Goal: Transaction & Acquisition: Download file/media

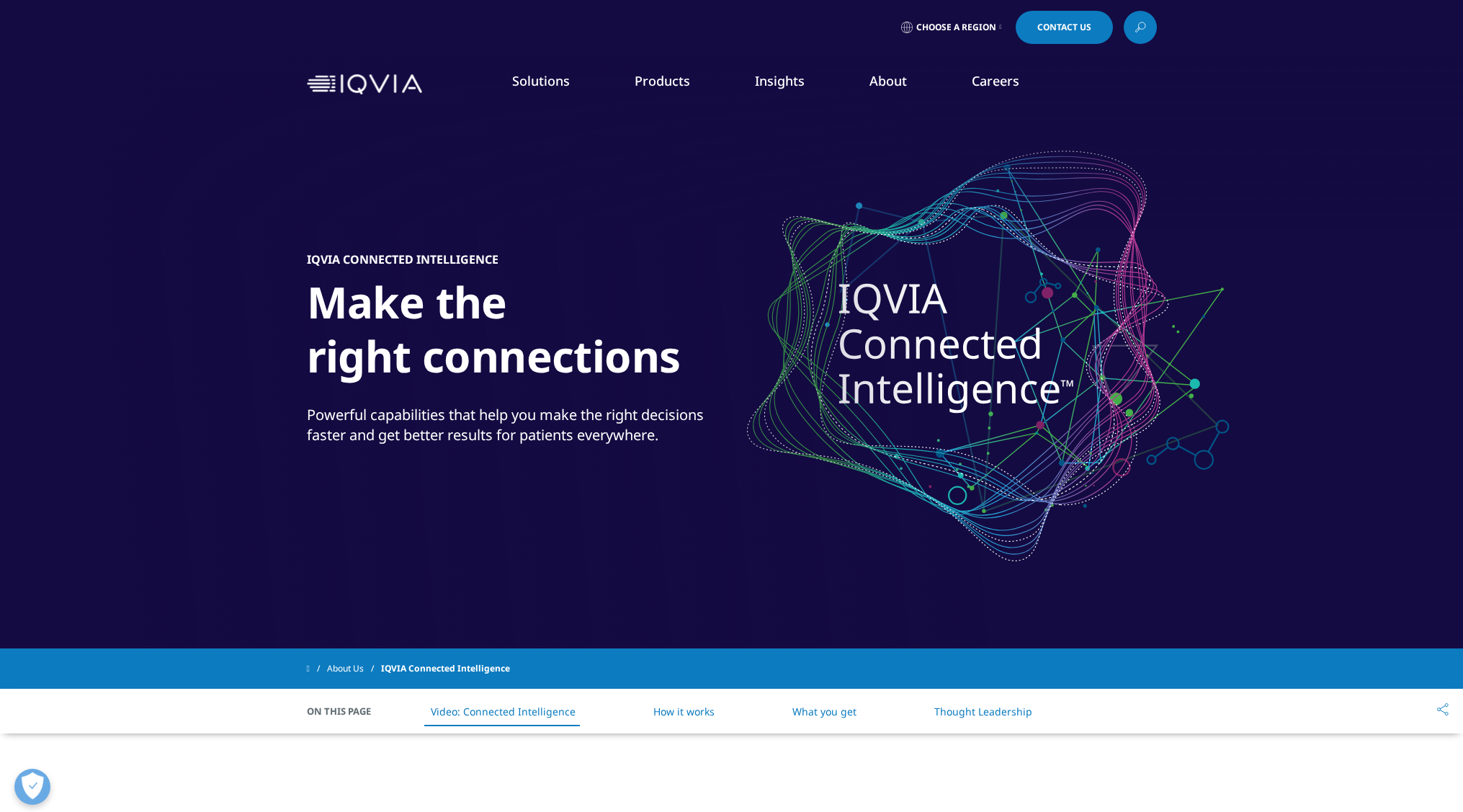
drag, startPoint x: 718, startPoint y: 294, endPoint x: 751, endPoint y: 238, distance: 65.0
click at [751, 238] on div "INSTITUTE REPORT Global Trends in R&D 2025 READ MORE" at bounding box center [770, 263] width 149 height 238
click at [751, 238] on h5 "INSTITUTE REPORT" at bounding box center [767, 258] width 141 height 51
click at [735, 323] on div "INSTITUTE REPORT Global Trends in R&D 2025 READ MORE" at bounding box center [770, 263] width 149 height 238
click at [725, 329] on link "READ MORE" at bounding box center [770, 331] width 149 height 12
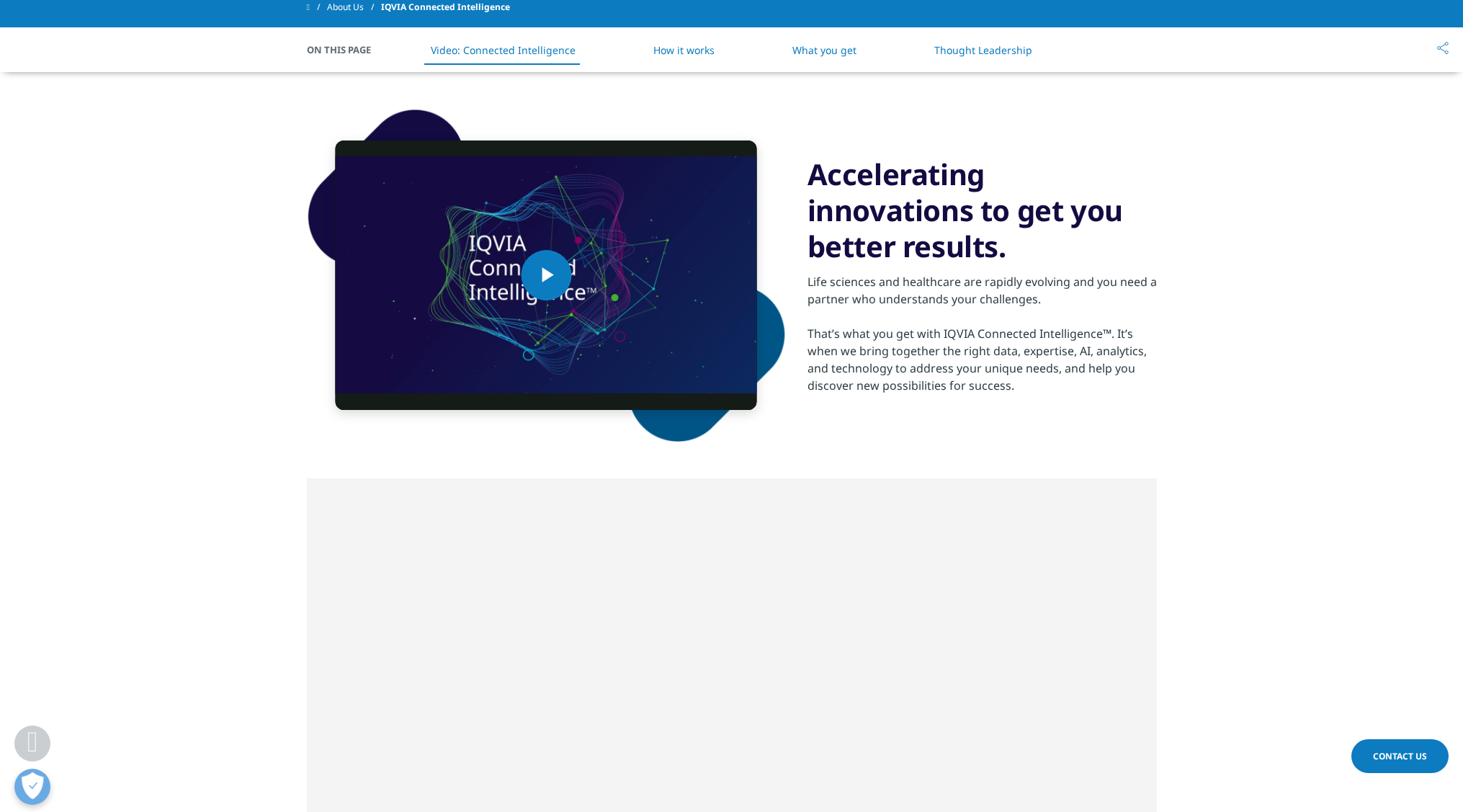
scroll to position [588, 0]
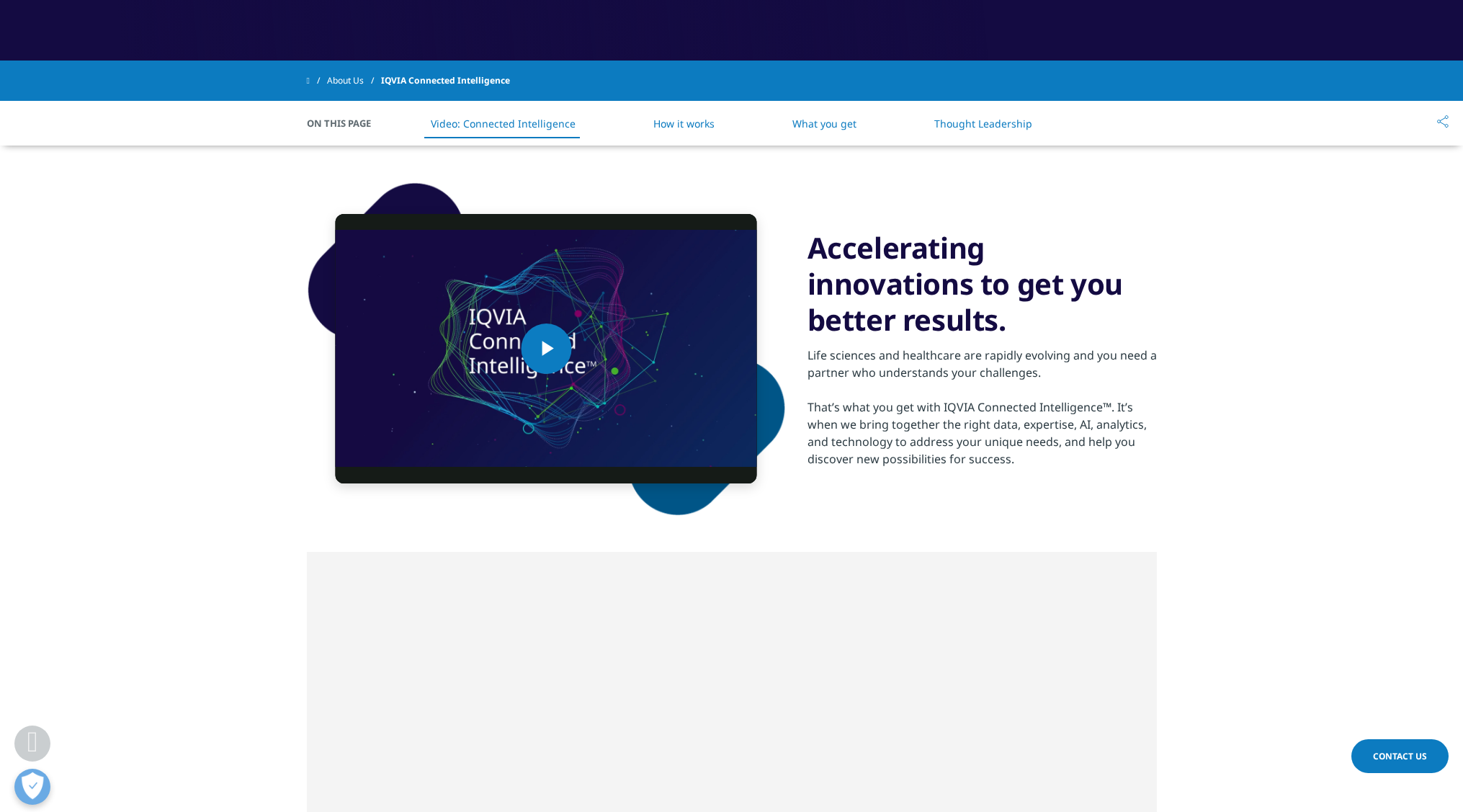
click at [1010, 118] on link "Thought Leadership" at bounding box center [984, 123] width 98 height 14
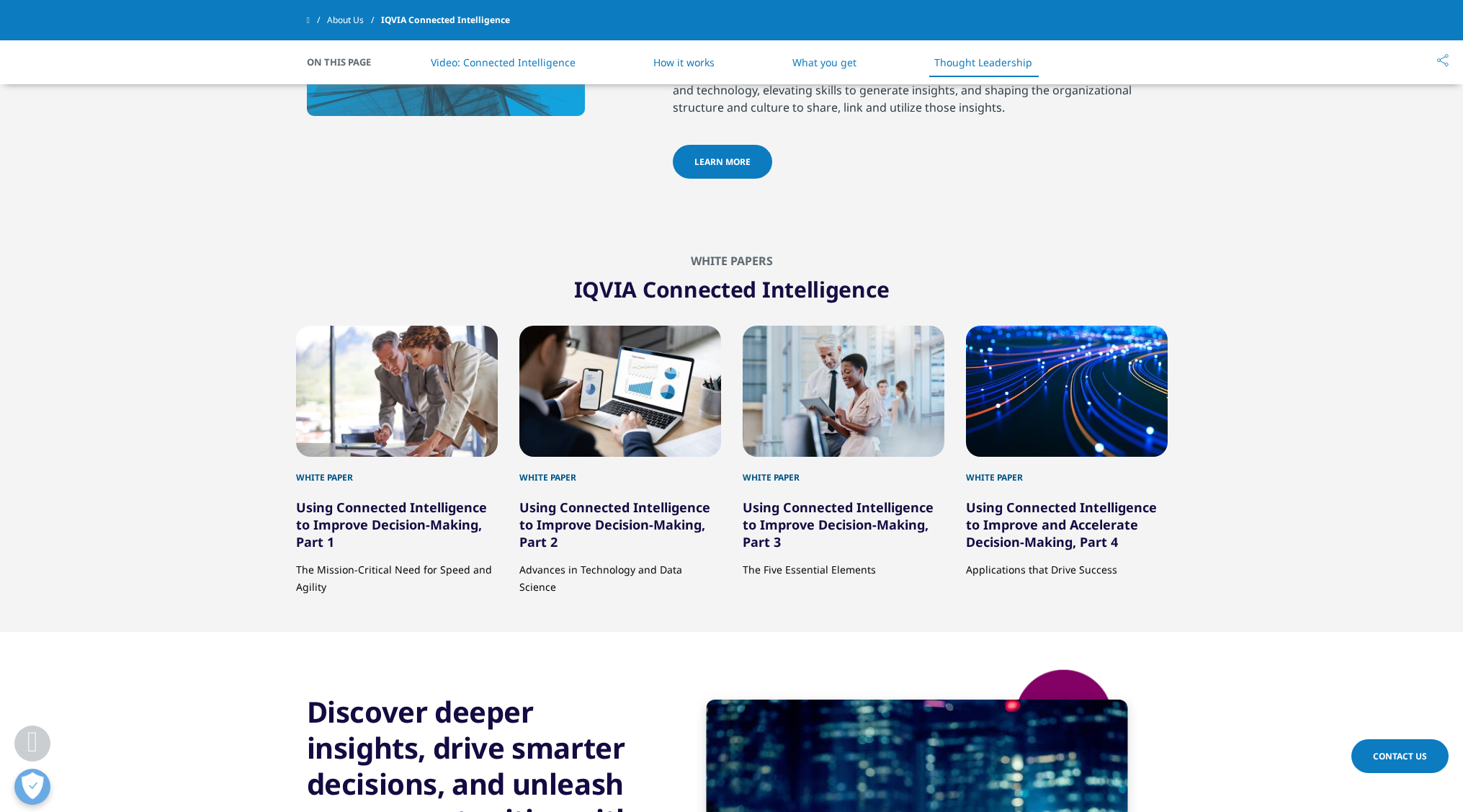
scroll to position [2446, 0]
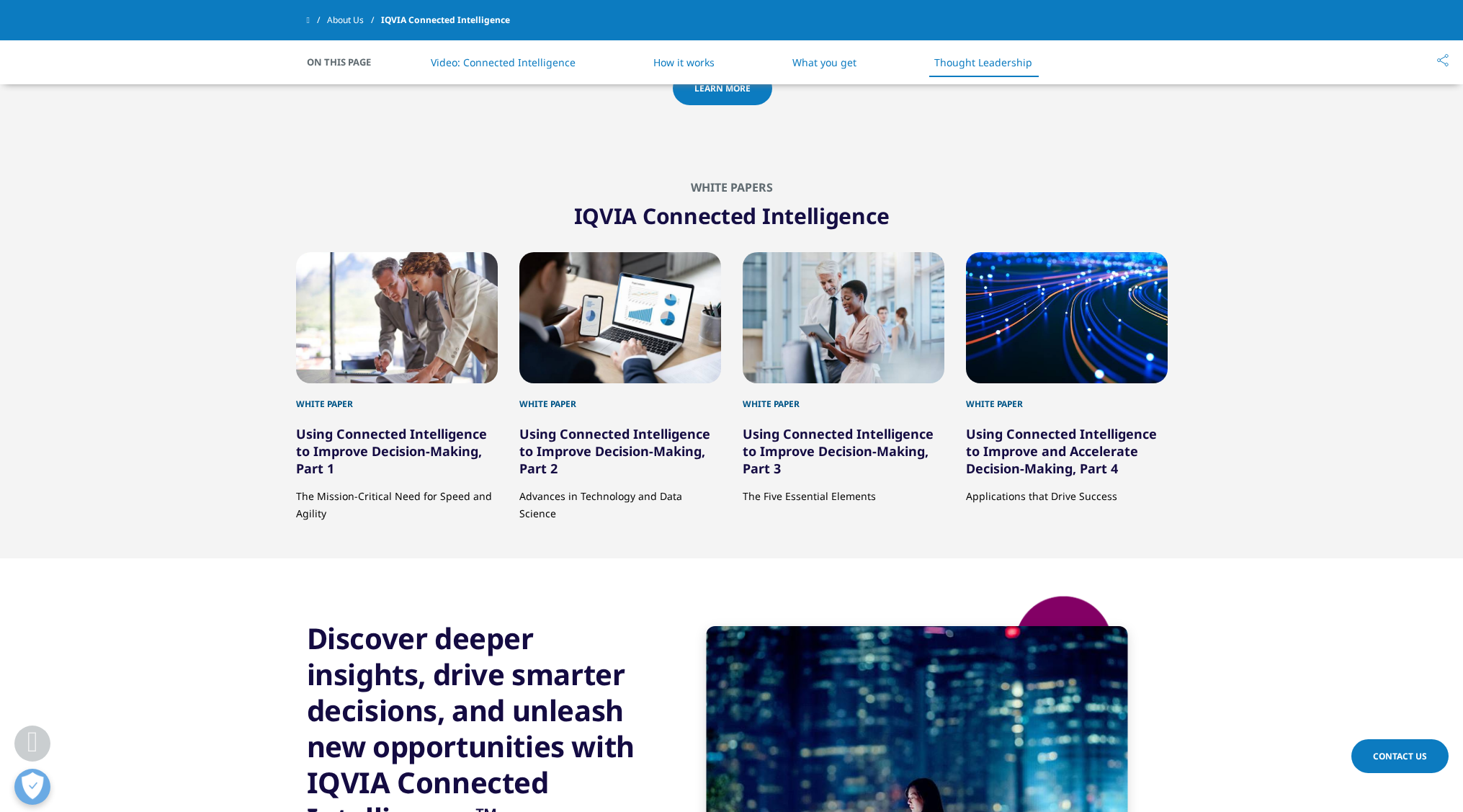
click at [689, 336] on div at bounding box center [621, 318] width 202 height 131
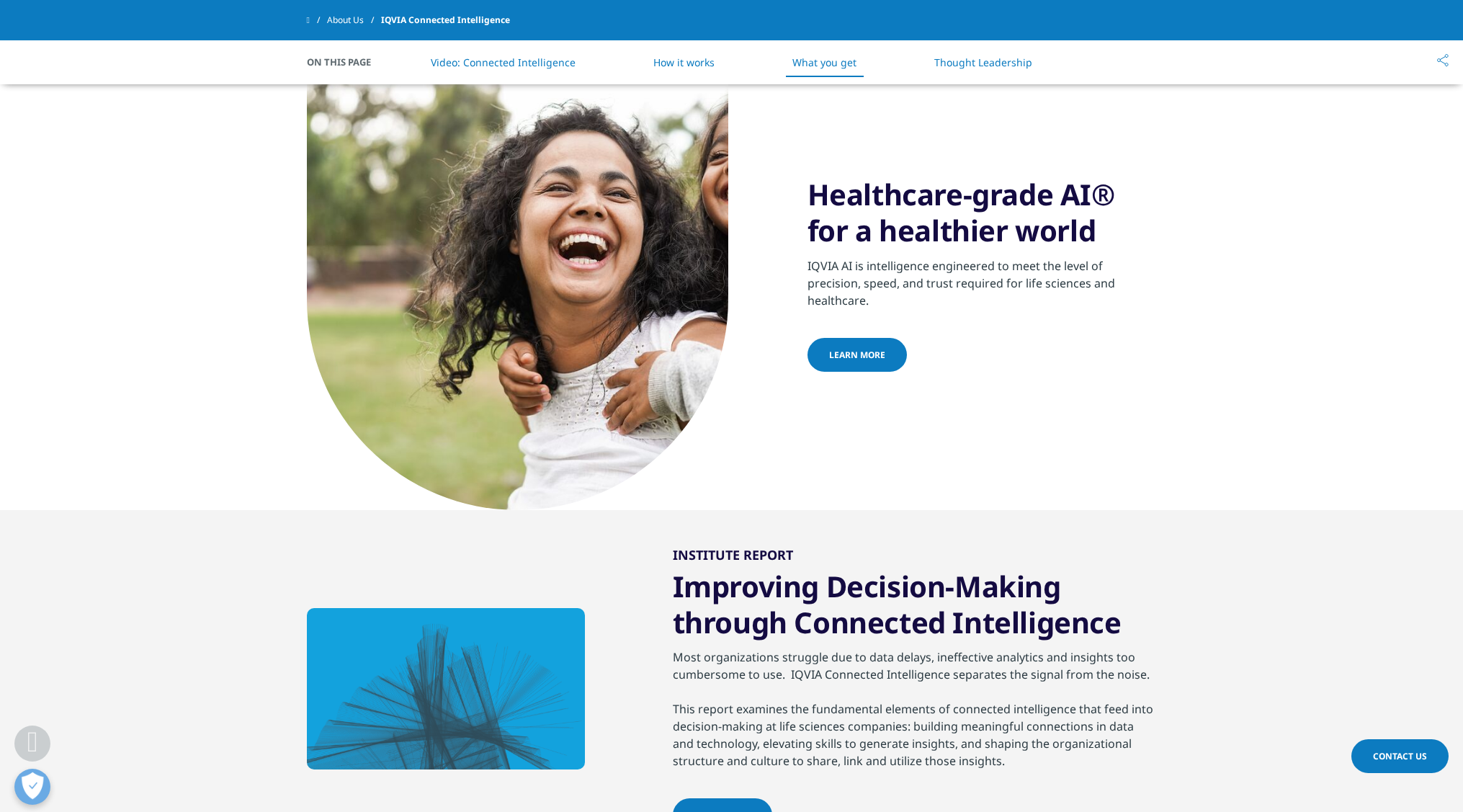
scroll to position [1646, 0]
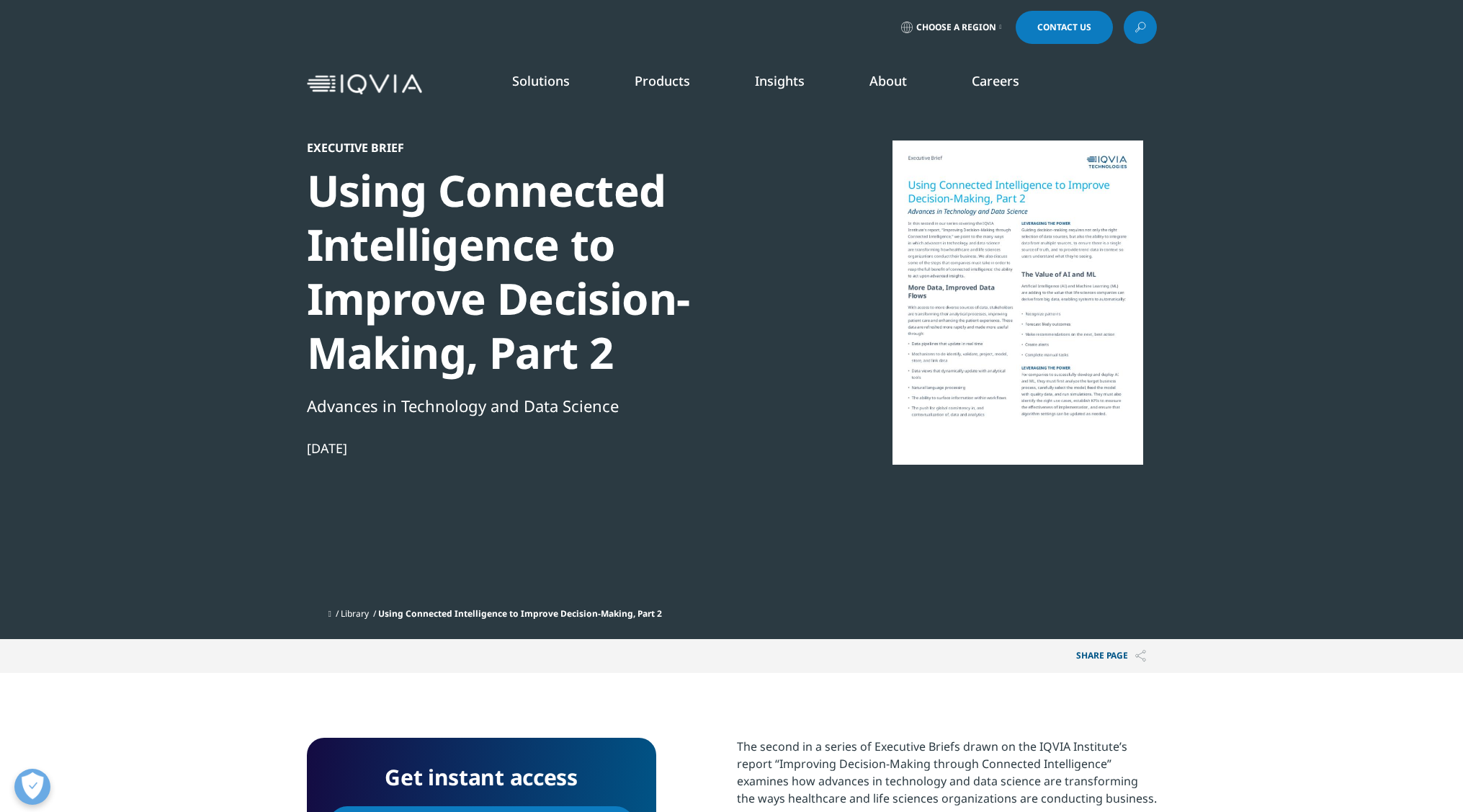
scroll to position [131, 850]
click at [717, 328] on link "READ MORE" at bounding box center [770, 331] width 149 height 12
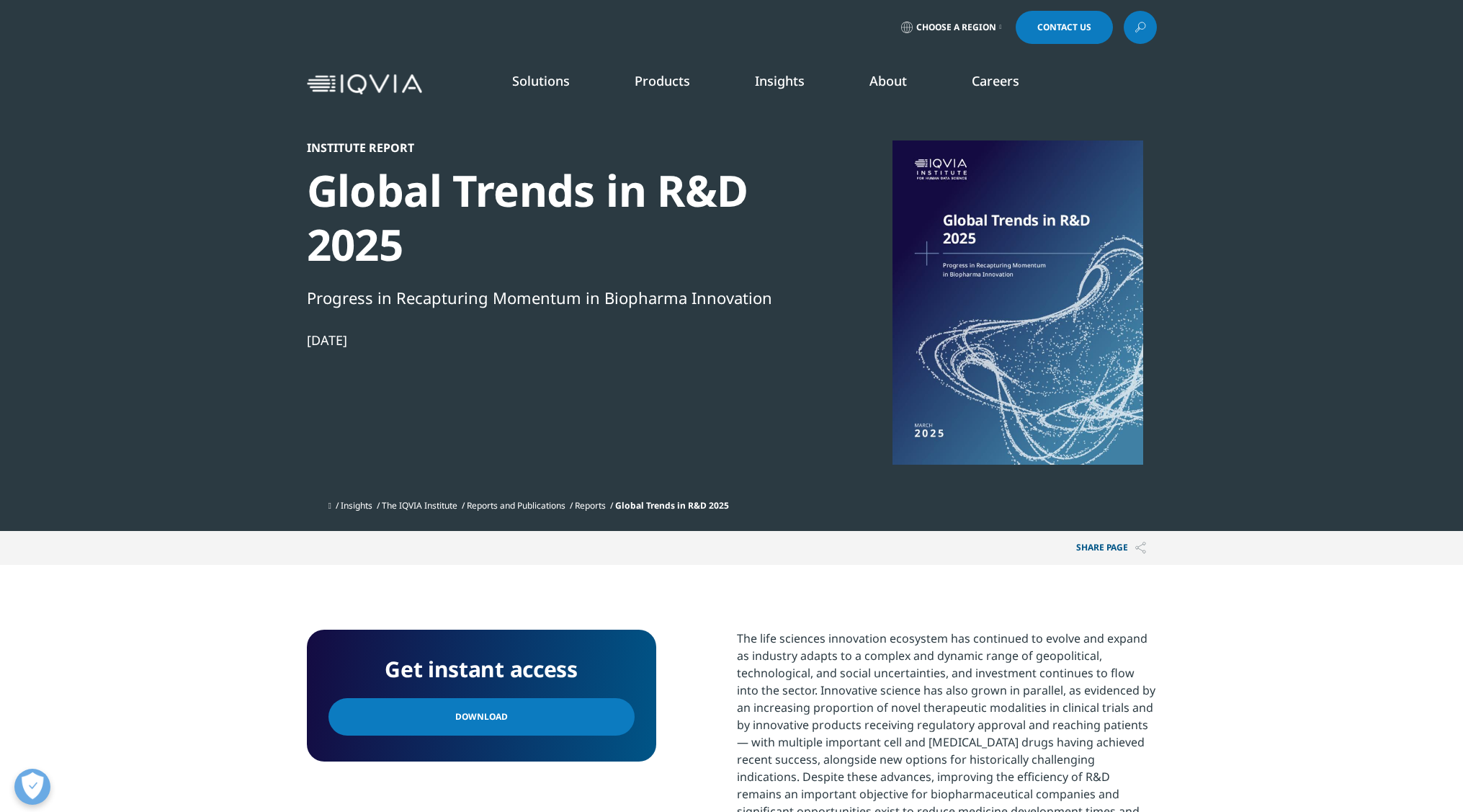
scroll to position [455, 850]
click at [1239, 138] on section "Institute Report Global Trends in R&D 2025 Progress in Recapturing Momentum in …" at bounding box center [731, 266] width 1463 height 531
click at [517, 715] on link "Download" at bounding box center [481, 717] width 306 height 38
